Goal: Navigation & Orientation: Find specific page/section

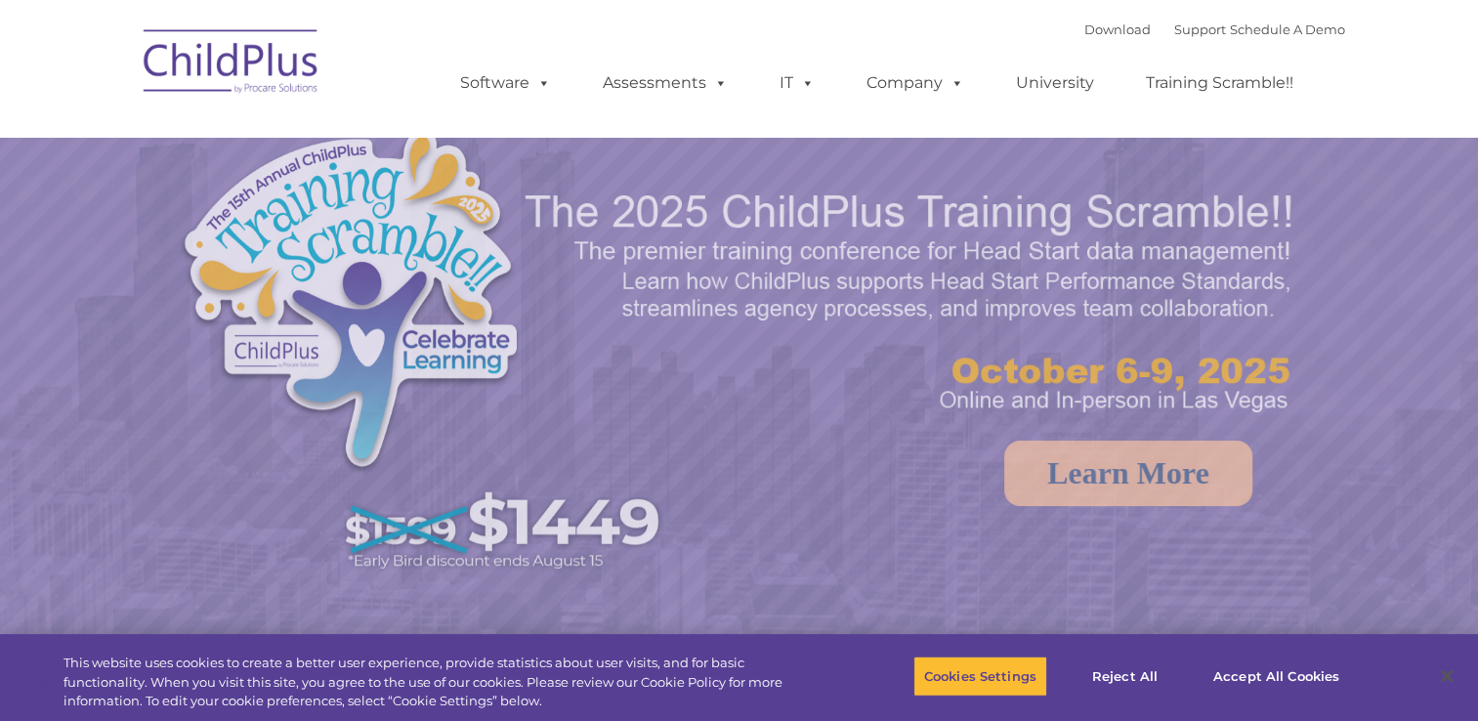
select select "MEDIUM"
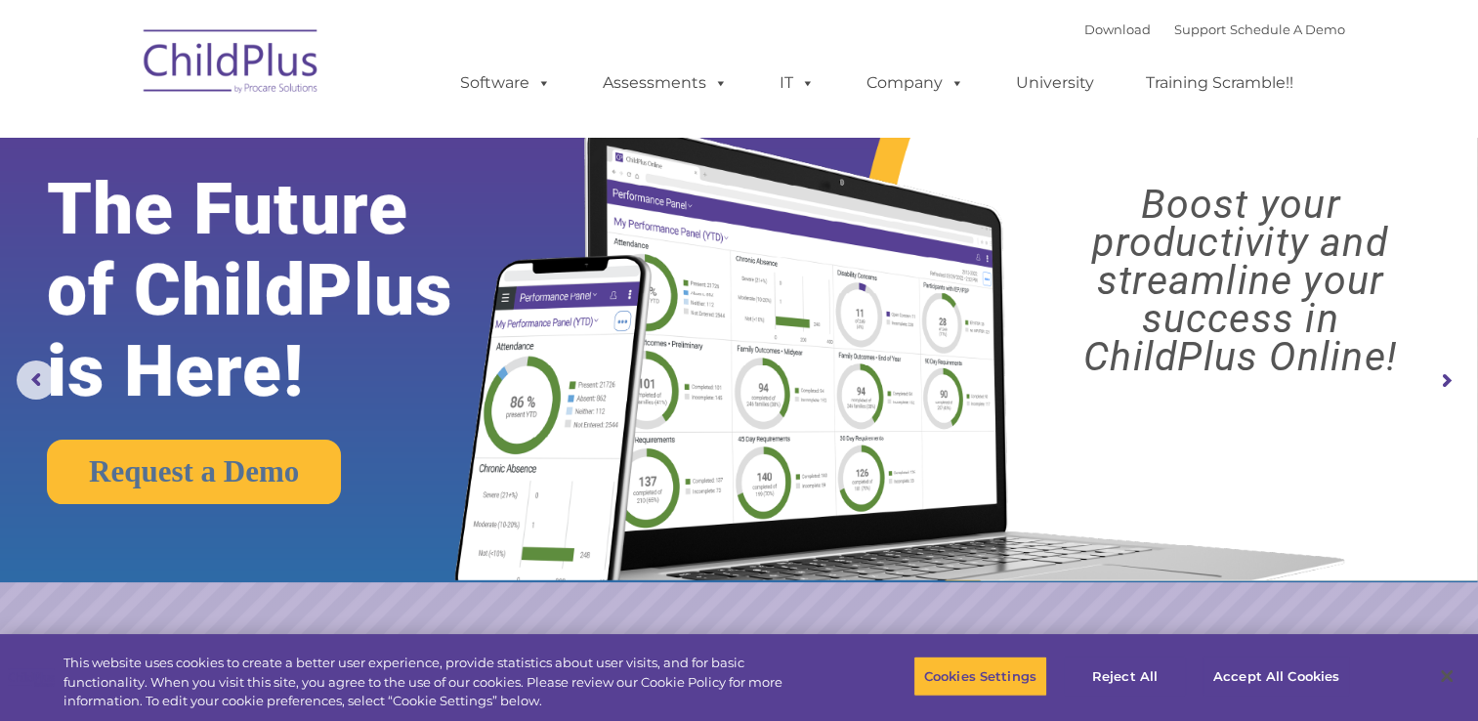
click at [1438, 72] on nav "Download Support | Schedule A Demo  MENU MENU Software ChildPlus: The original…" at bounding box center [739, 68] width 1478 height 137
click at [1440, 62] on nav "Download Support | Schedule A Demo  MENU MENU Software ChildPlus: The original…" at bounding box center [739, 68] width 1478 height 137
click at [1262, 33] on link "Schedule A Demo" at bounding box center [1287, 29] width 115 height 16
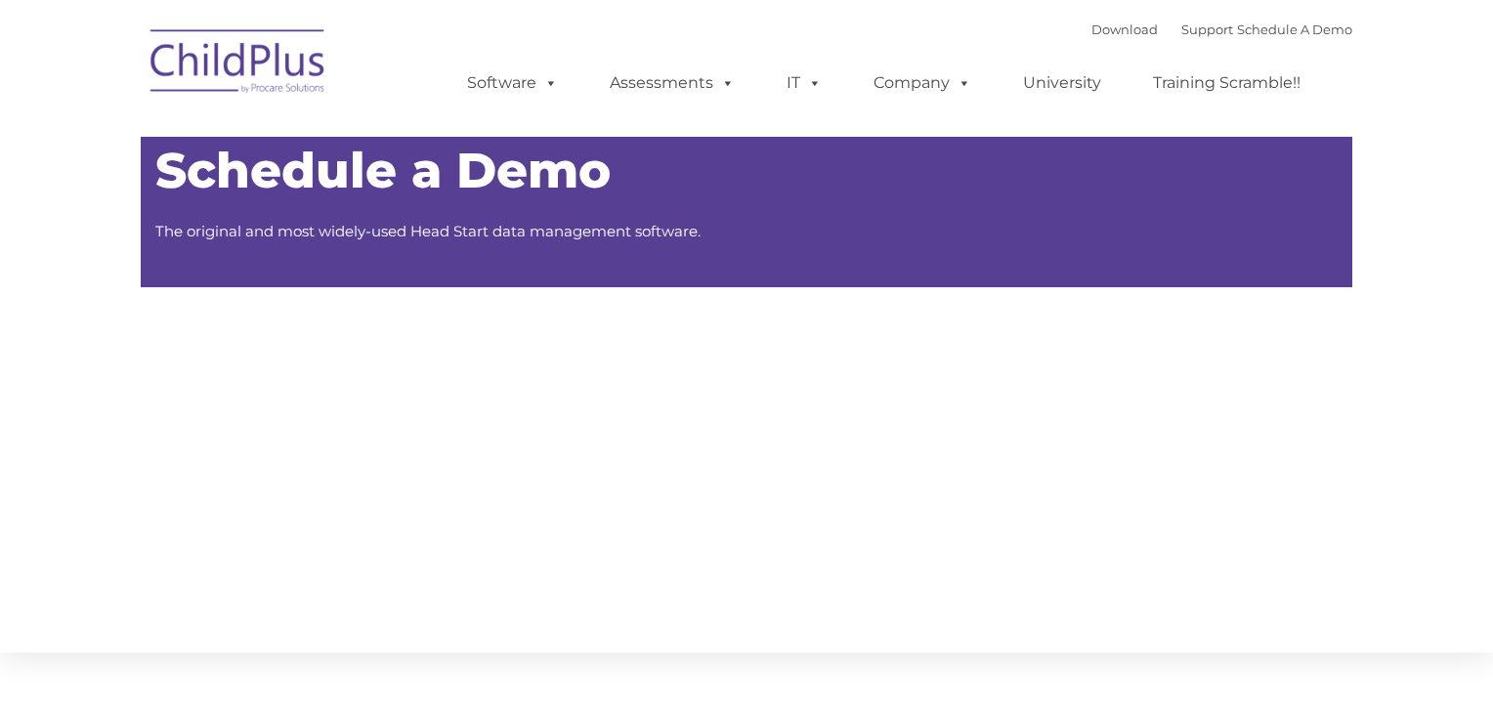
type input ""
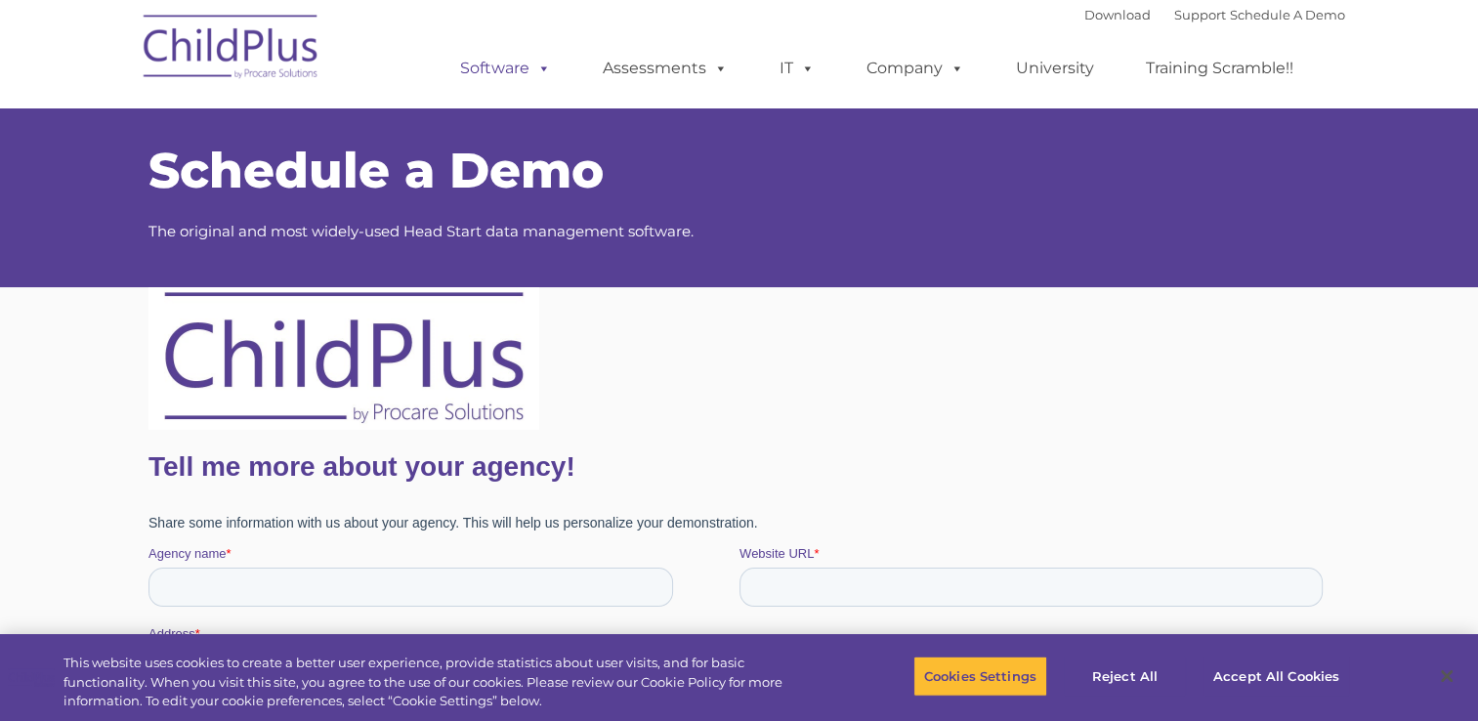
click at [513, 84] on link "Software" at bounding box center [506, 68] width 130 height 39
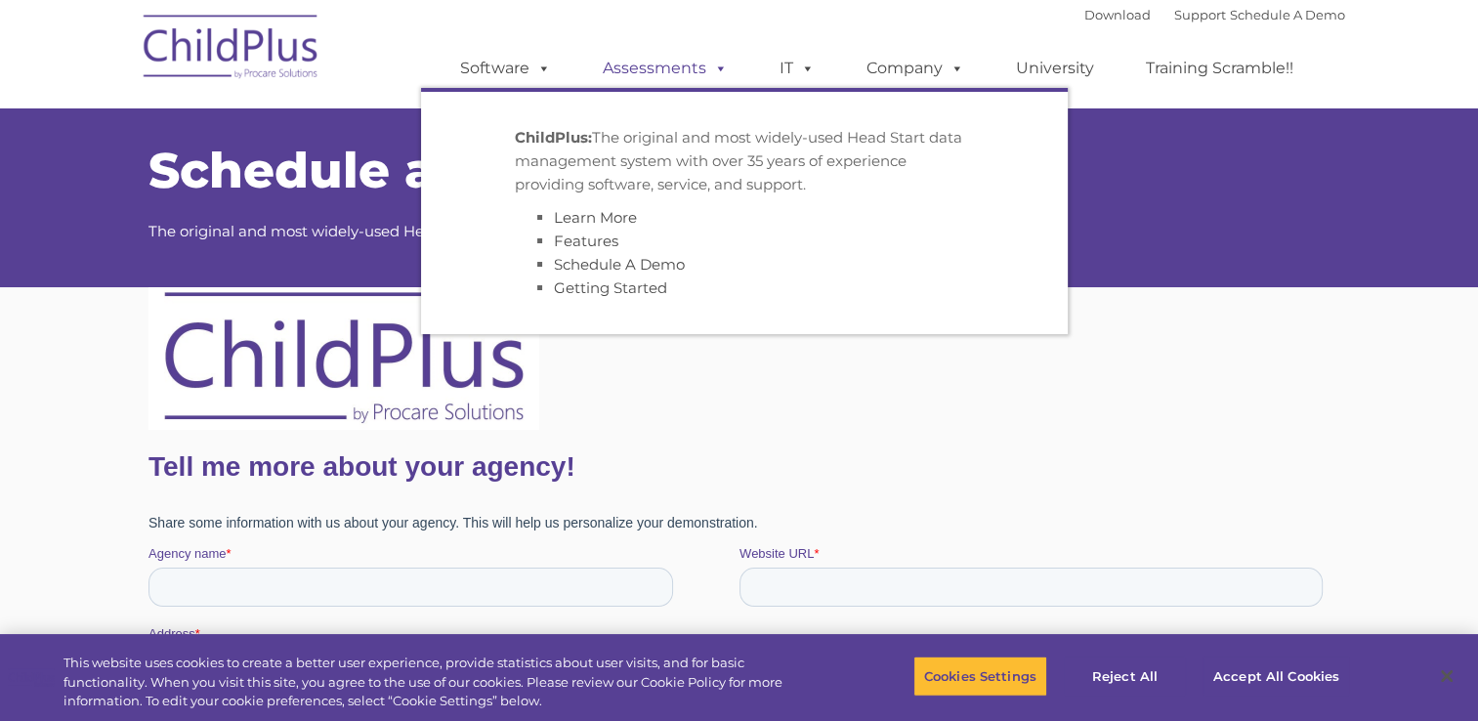
click at [680, 66] on link "Assessments" at bounding box center [665, 68] width 164 height 39
click at [910, 67] on link "Company" at bounding box center [915, 68] width 137 height 39
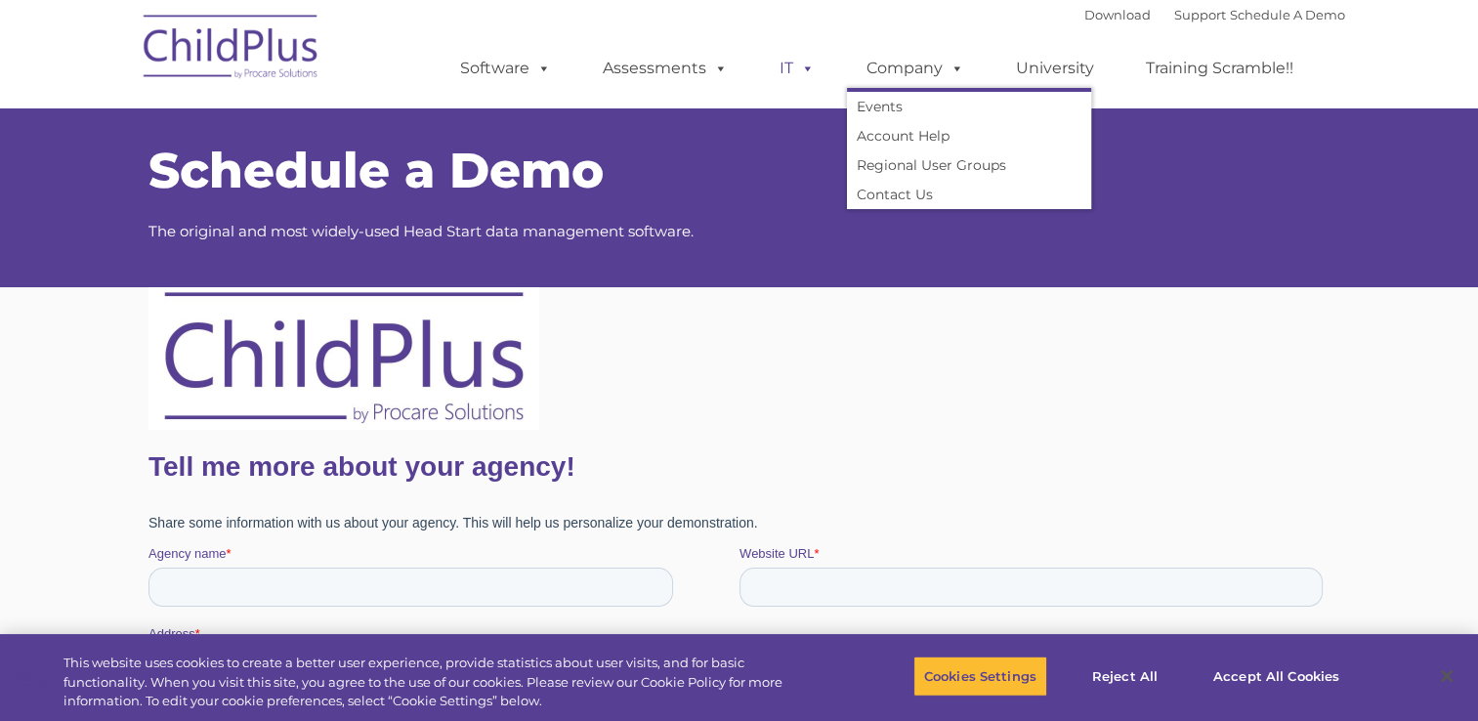
click at [797, 77] on span at bounding box center [803, 68] width 21 height 19
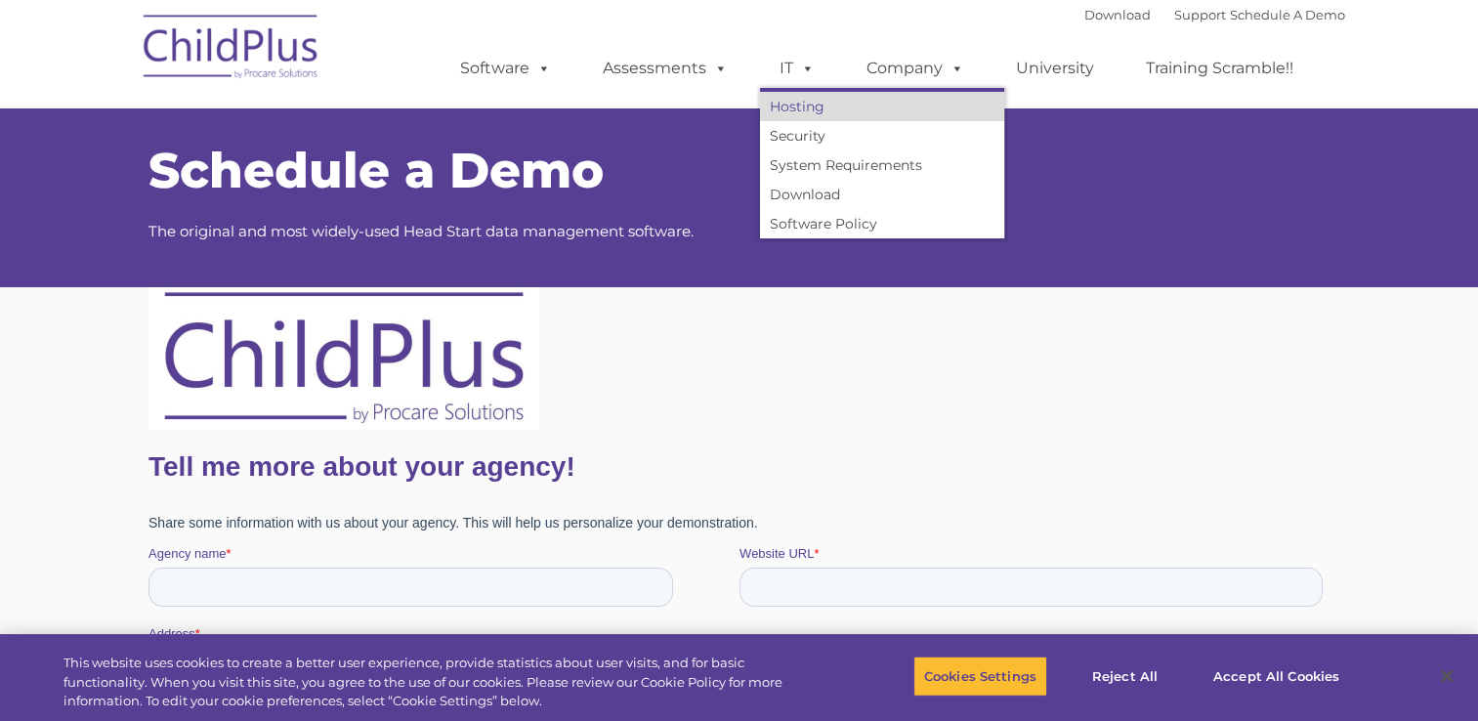
click at [920, 96] on link "Hosting" at bounding box center [882, 106] width 244 height 29
click at [207, 33] on img at bounding box center [231, 50] width 195 height 98
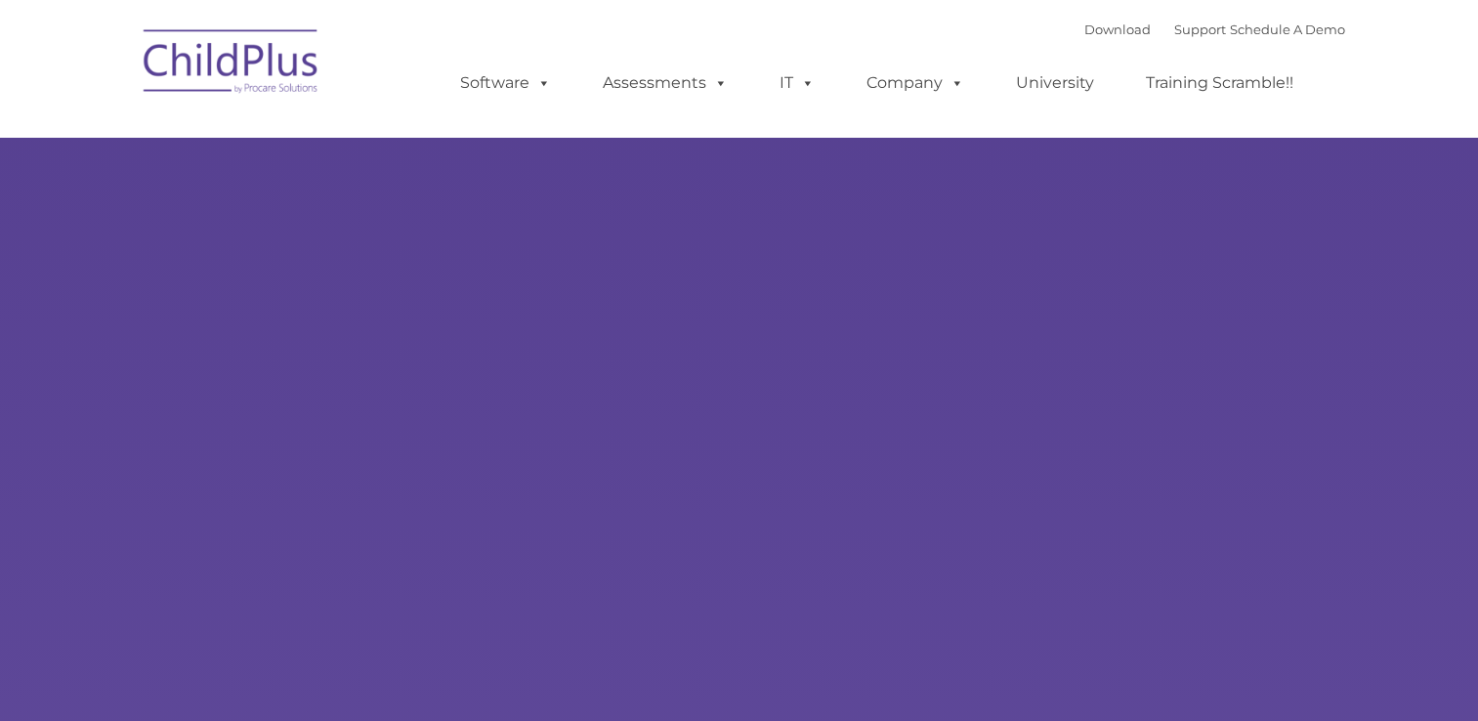
type input ""
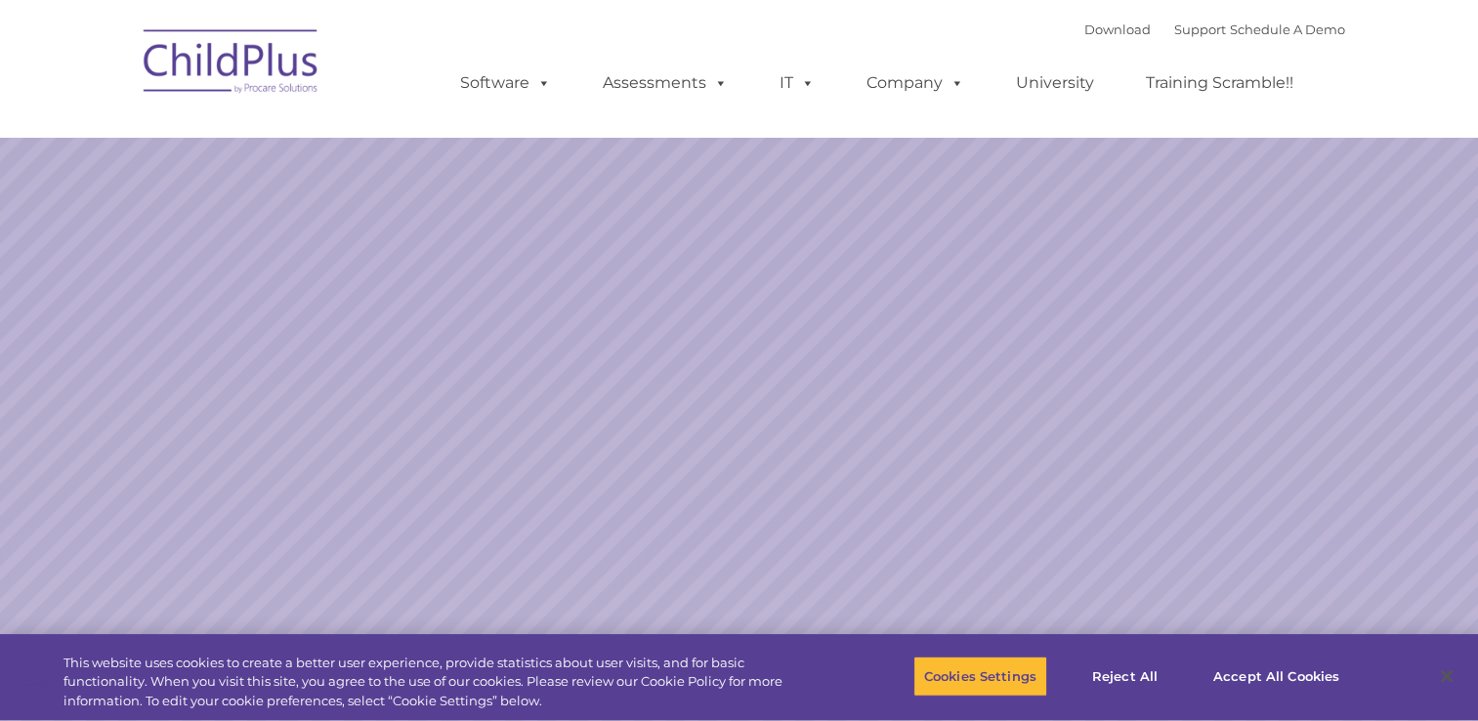
select select "MEDIUM"
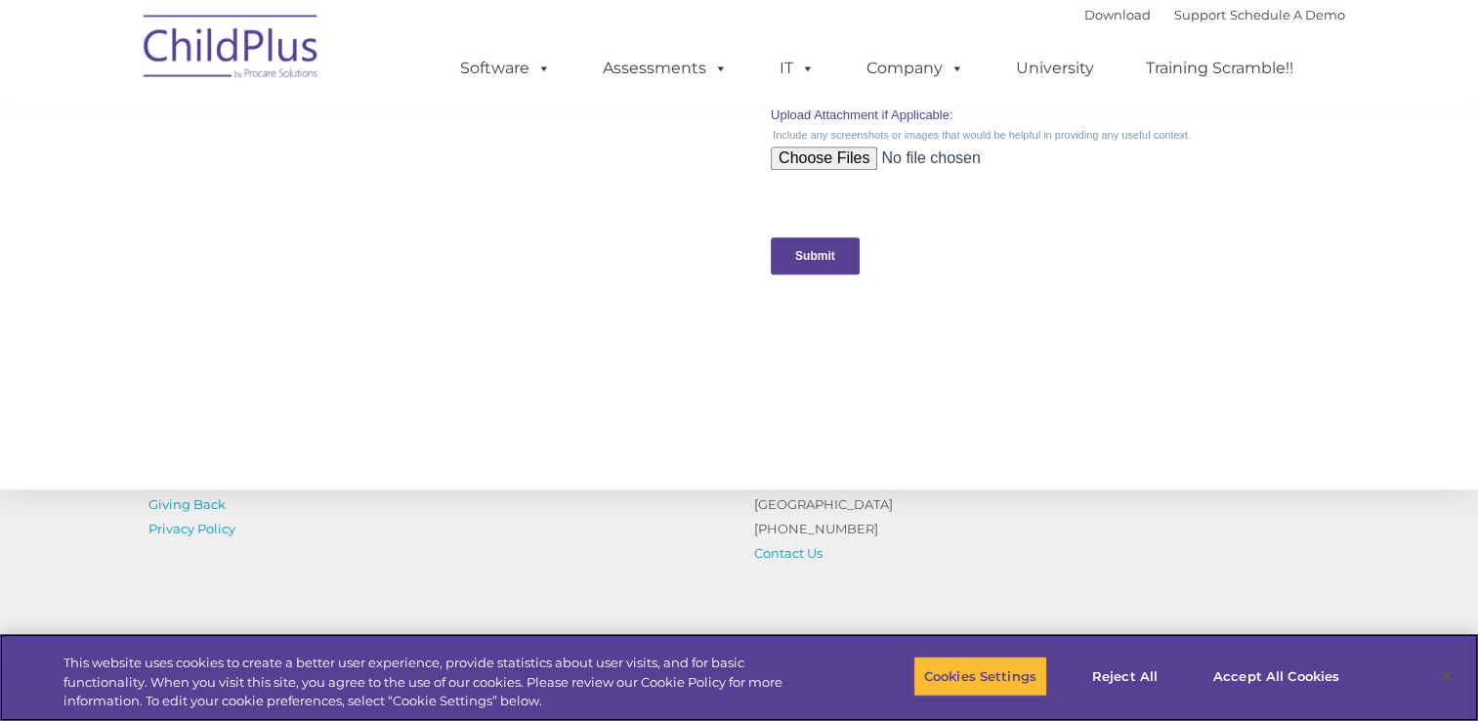
scroll to position [2155, 0]
